Goal: Find specific page/section: Find specific page/section

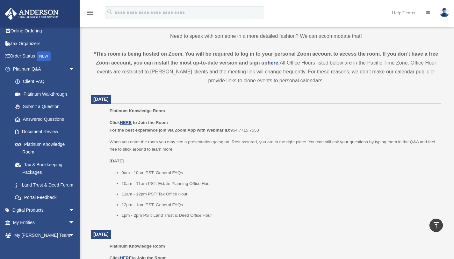
scroll to position [14, 0]
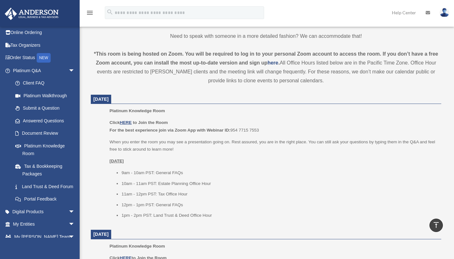
click at [68, 217] on span "arrow_drop_down" at bounding box center [74, 212] width 13 height 13
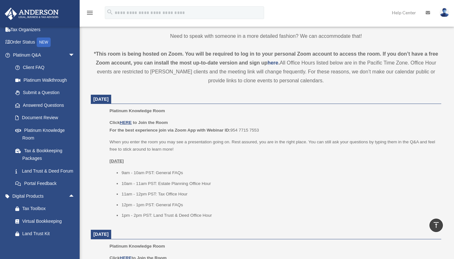
scroll to position [29, 0]
click at [52, 118] on link "Document Review" at bounding box center [46, 119] width 75 height 13
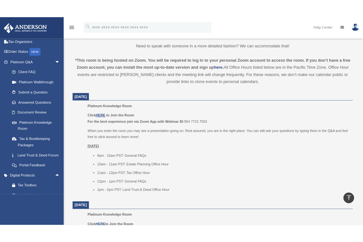
scroll to position [207, 0]
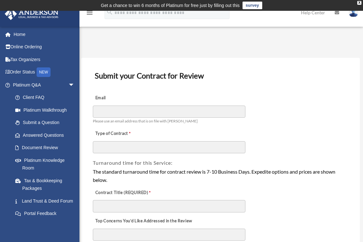
click at [26, 145] on link "Document Review" at bounding box center [45, 148] width 72 height 13
click at [68, 85] on span "arrow_drop_down" at bounding box center [74, 85] width 13 height 13
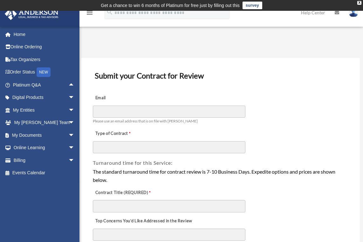
click at [68, 121] on span "arrow_drop_down" at bounding box center [74, 122] width 13 height 13
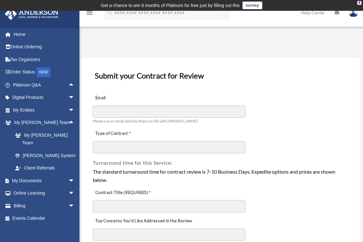
click at [69, 108] on span "arrow_drop_down" at bounding box center [74, 110] width 13 height 13
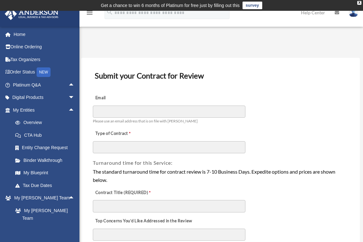
click at [68, 112] on span "arrow_drop_up" at bounding box center [74, 110] width 13 height 13
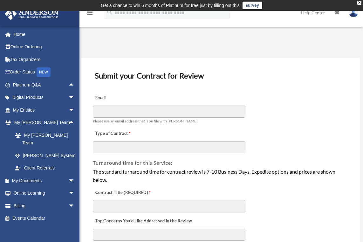
click at [68, 174] on span "arrow_drop_down" at bounding box center [74, 180] width 13 height 13
click at [43, 212] on link "Forms Library" at bounding box center [46, 218] width 75 height 13
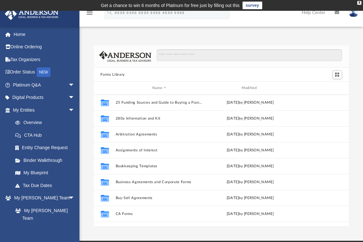
scroll to position [140, 250]
